Goal: Task Accomplishment & Management: Manage account settings

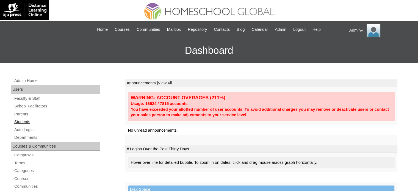
click at [23, 121] on link "Students" at bounding box center [57, 121] width 86 height 7
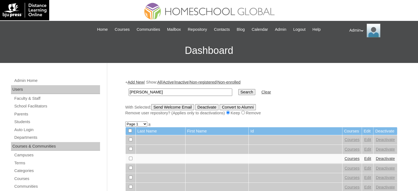
type input "ancheta"
click at [238, 90] on input "Search" at bounding box center [246, 92] width 17 height 6
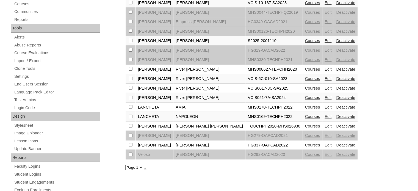
scroll to position [175, 0]
click at [305, 38] on link "Courses" at bounding box center [312, 40] width 15 height 4
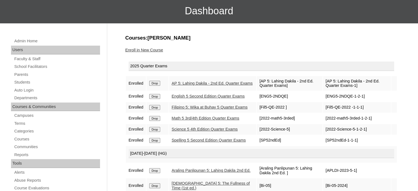
scroll to position [40, 0]
click at [152, 49] on link "Enroll in New Course" at bounding box center [144, 50] width 38 height 4
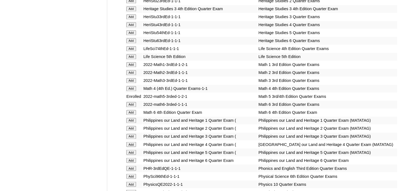
scroll to position [2001, 0]
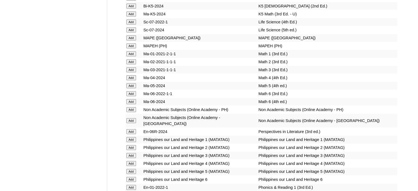
click at [132, 88] on input "Add" at bounding box center [131, 85] width 10 height 5
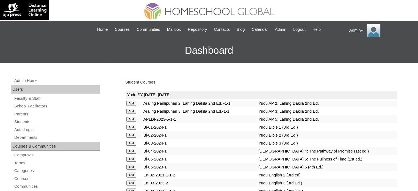
click at [146, 82] on link "Student Courses" at bounding box center [140, 82] width 30 height 4
